Goal: Information Seeking & Learning: Check status

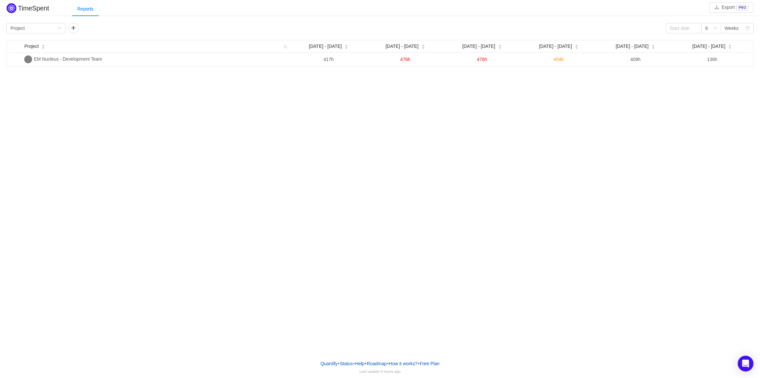
click at [688, 173] on div "TimeSpent Export PRO Reports Group by Project 6 Weeks Project Aug [DATE] - [DAT…" at bounding box center [380, 177] width 760 height 354
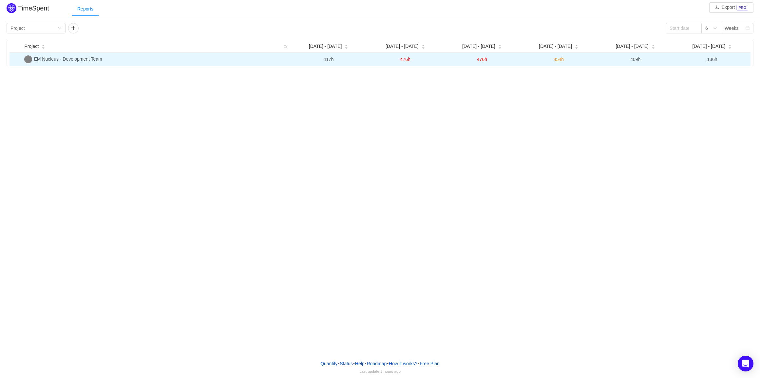
click at [84, 60] on span "EM Nucleus - Development Team" at bounding box center [68, 58] width 68 height 5
click at [324, 59] on span "417h" at bounding box center [329, 59] width 10 height 5
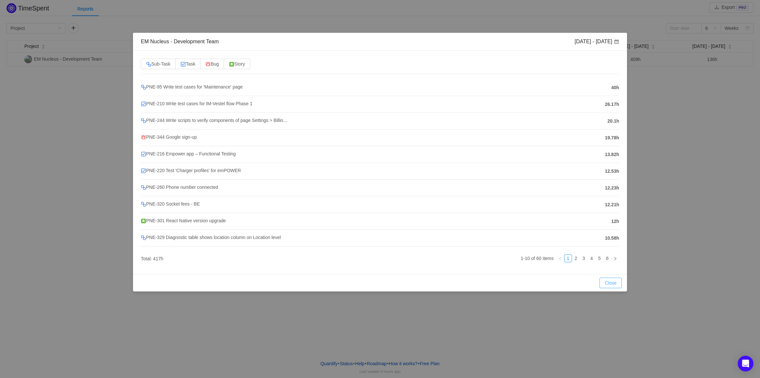
click at [607, 285] on button "Close" at bounding box center [610, 282] width 22 height 10
